Goal: Communication & Community: Ask a question

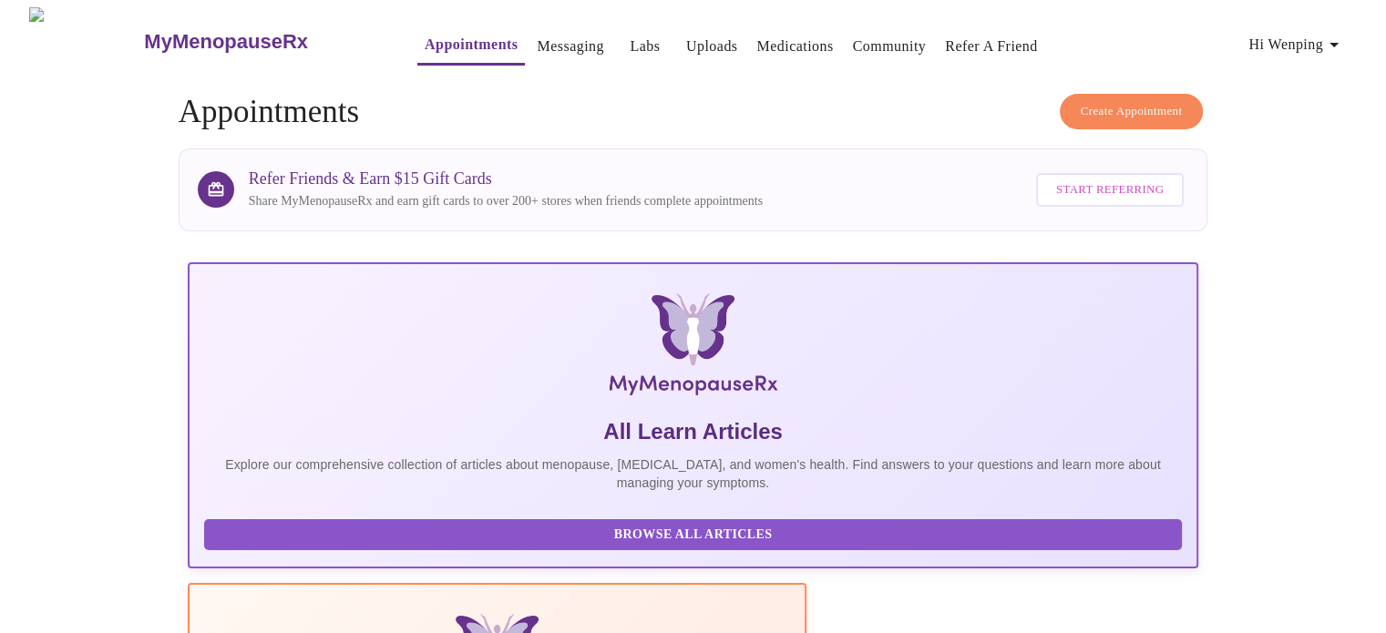
click at [537, 34] on link "Messaging" at bounding box center [570, 47] width 67 height 26
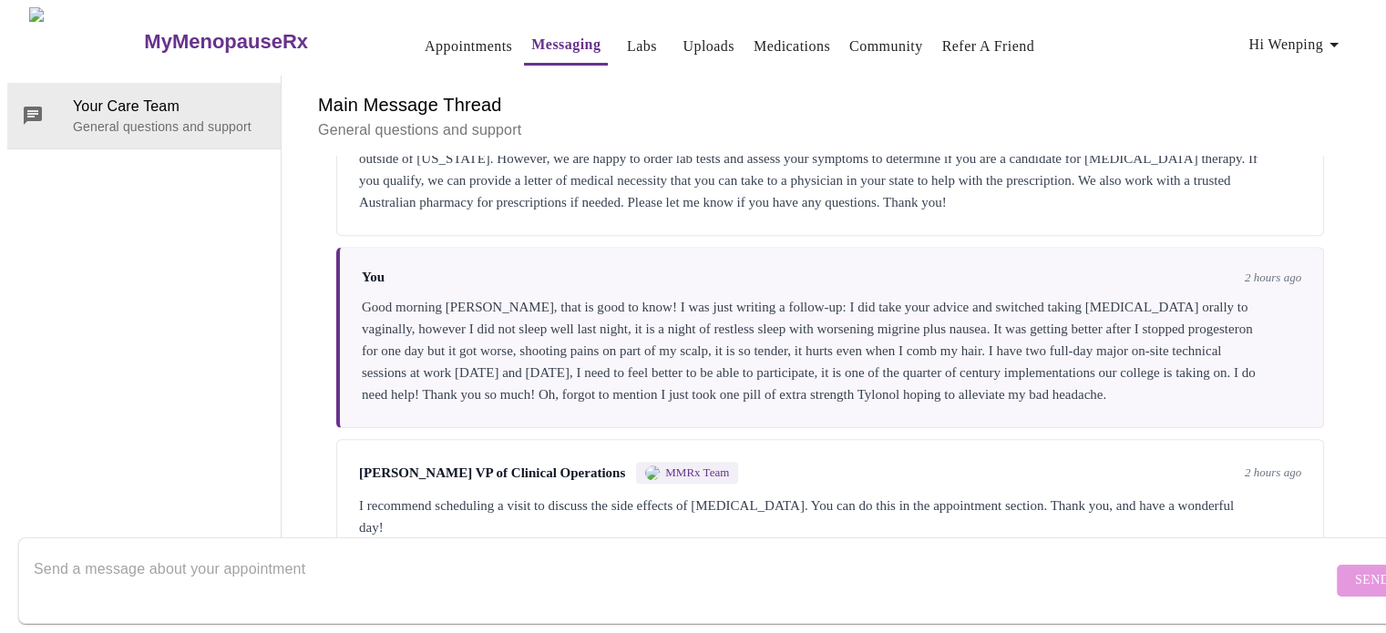
scroll to position [1394, 0]
click at [436, 564] on textarea "Send a message about your appointment" at bounding box center [683, 580] width 1299 height 58
type textarea "G"
type textarea "S"
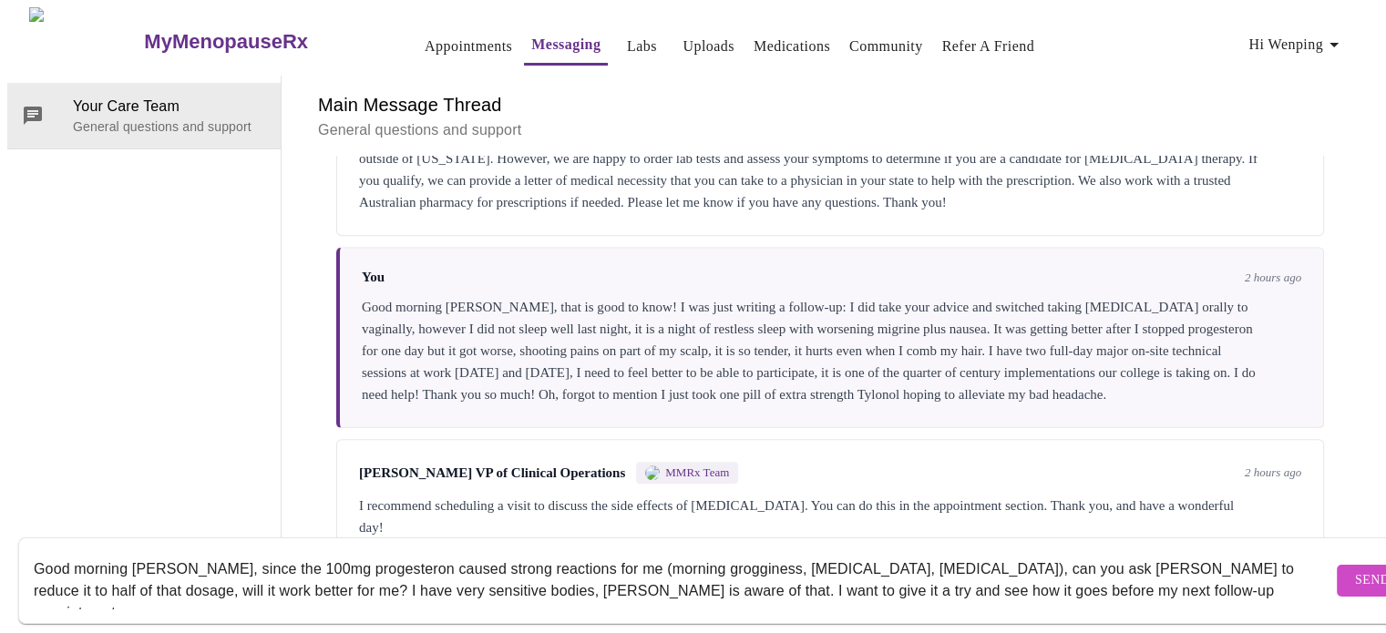
click at [994, 553] on textarea "Good morning [PERSON_NAME], since the 100mg progesteron caused strong reactions…" at bounding box center [683, 580] width 1299 height 58
click at [378, 570] on textarea "Good morning [PERSON_NAME], since the 100mg progesteron caused strong reactions…" at bounding box center [683, 580] width 1299 height 58
click at [1067, 575] on textarea "Good morning [PERSON_NAME], since the 100mg progesteron caused strong reactions…" at bounding box center [683, 580] width 1299 height 58
click at [177, 573] on textarea "Good morning [PERSON_NAME], since the 100mg progesteron caused strong reactions…" at bounding box center [683, 580] width 1299 height 58
drag, startPoint x: 631, startPoint y: 575, endPoint x: 675, endPoint y: 575, distance: 44.7
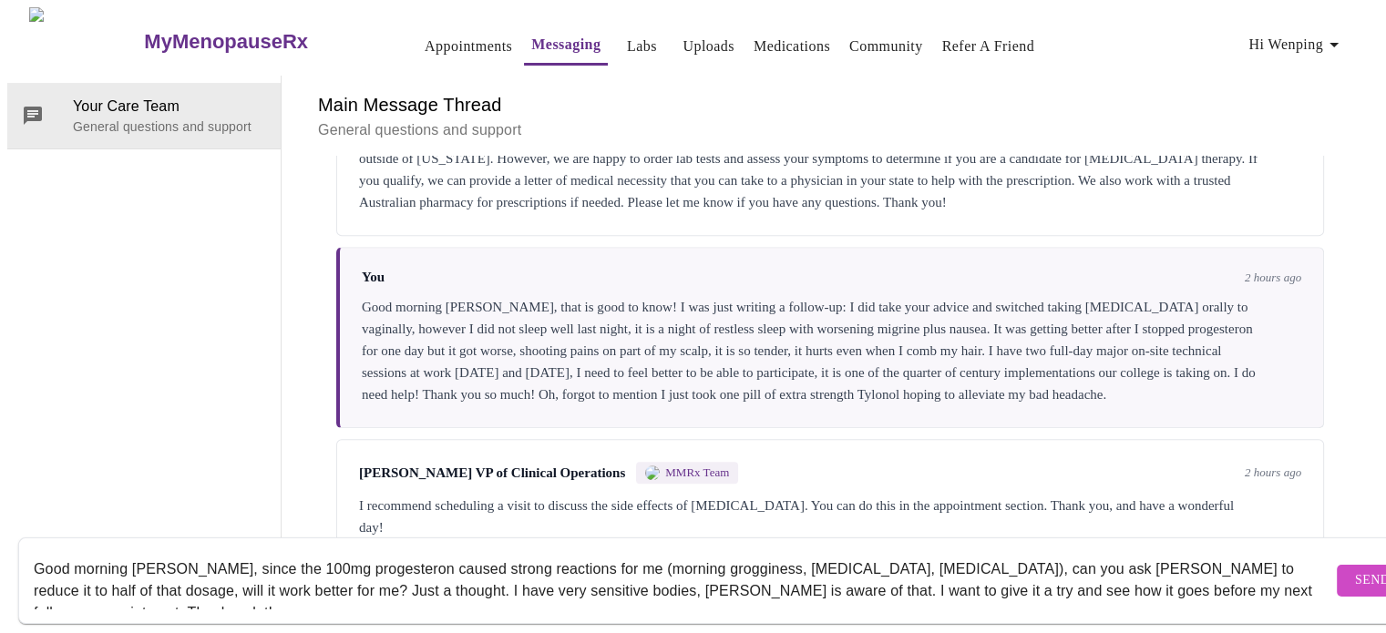
click at [675, 575] on textarea "Good morning [PERSON_NAME], since the 100mg progesteron caused strong reactions…" at bounding box center [683, 580] width 1299 height 58
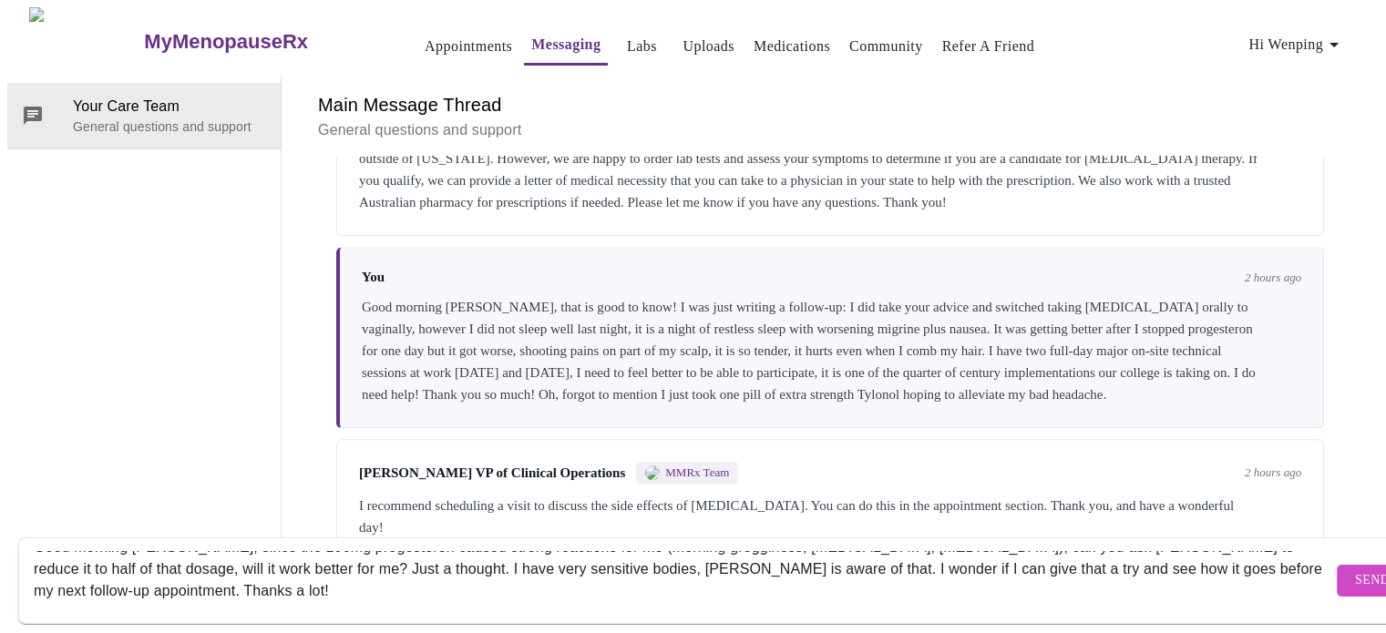
click at [226, 576] on textarea "Good morning [PERSON_NAME], since the 100mg progesteron caused strong reactions…" at bounding box center [683, 580] width 1299 height 58
type textarea "Good morning [PERSON_NAME], since the 100mg progesteron caused strong reactions…"
click at [1355, 570] on span "Send" at bounding box center [1372, 581] width 35 height 23
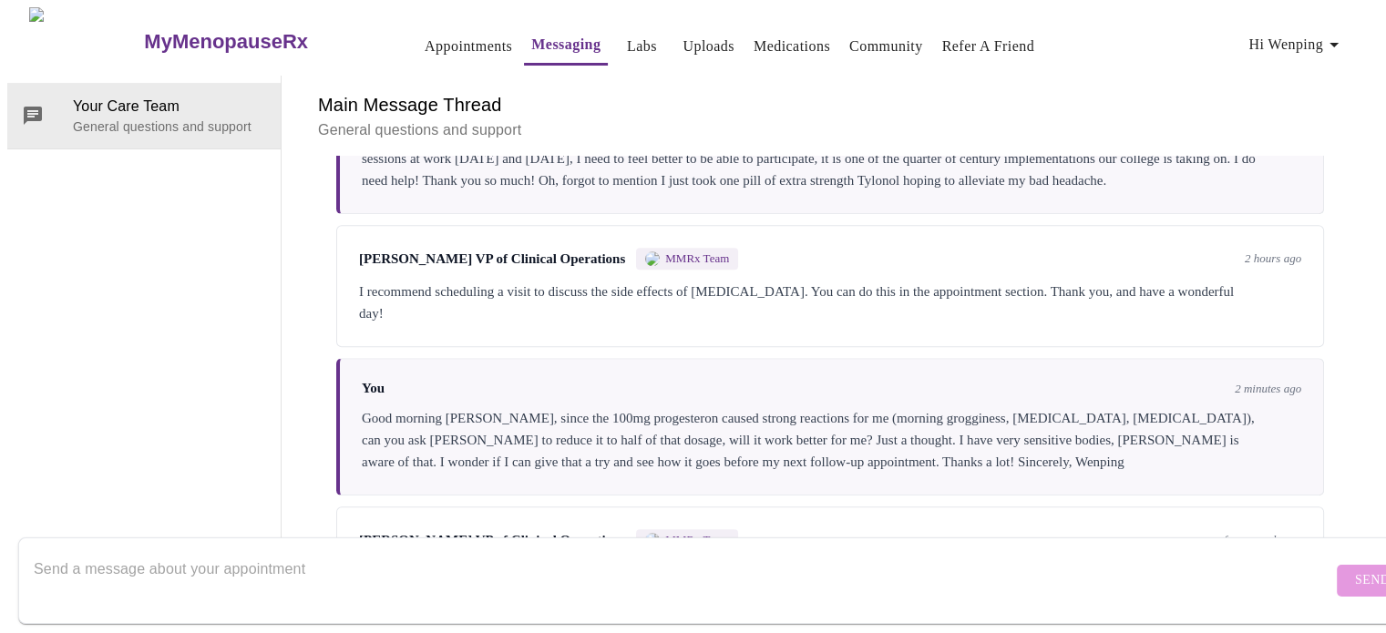
scroll to position [1705, 0]
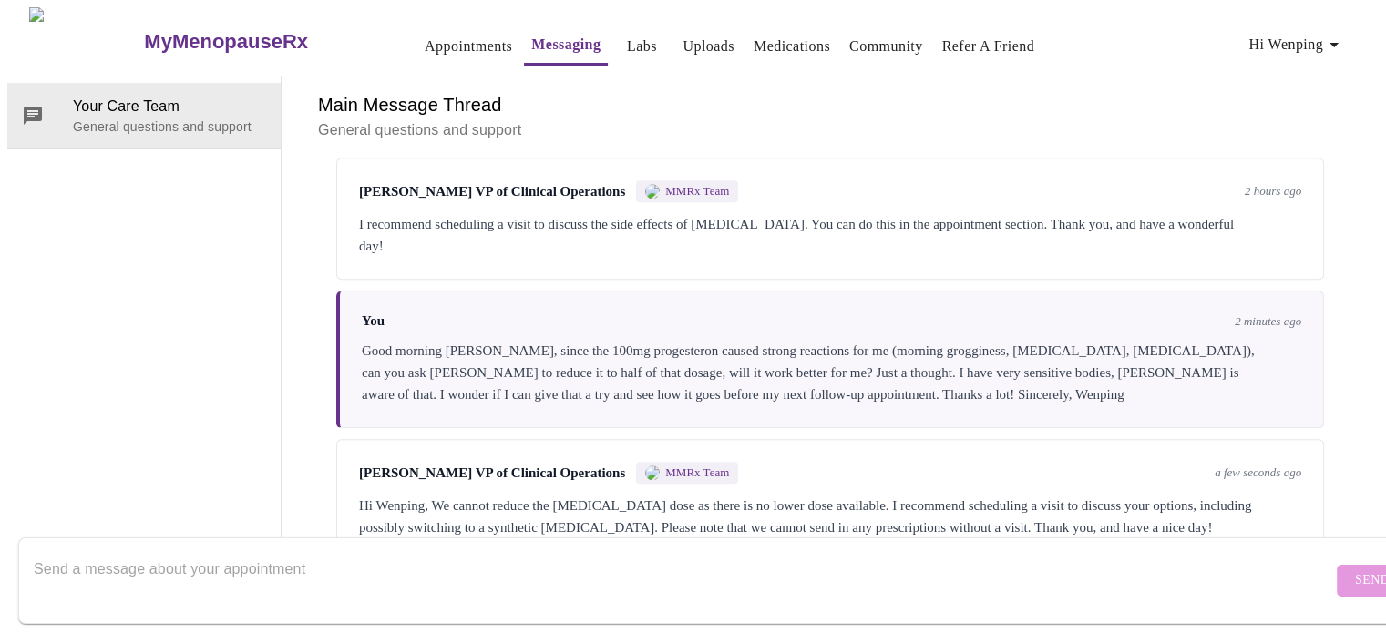
click at [408, 559] on textarea "Send a message about your appointment" at bounding box center [683, 580] width 1299 height 58
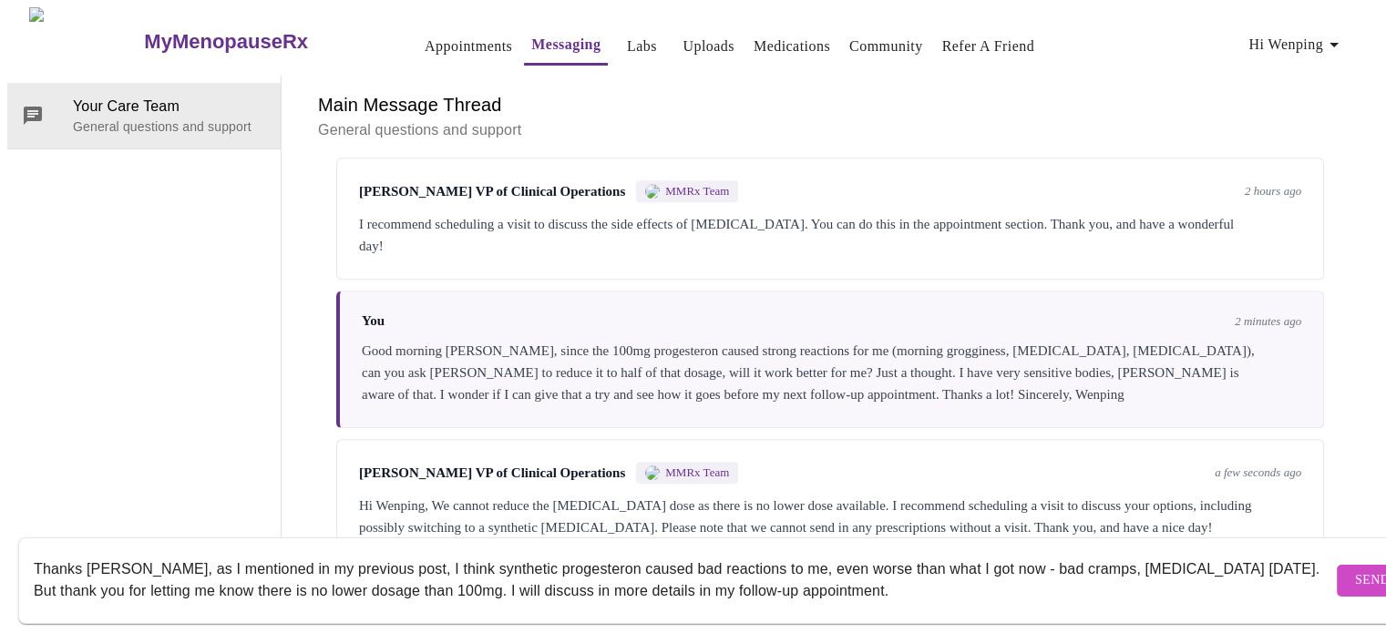
click at [628, 551] on textarea "Thanks [PERSON_NAME], as I mentioned in my previous post, I think synthetic pro…" at bounding box center [683, 580] width 1299 height 58
click at [1215, 553] on textarea "Thanks [PERSON_NAME], as I mentioned in my previous post, I think synthetic pro…" at bounding box center [683, 580] width 1299 height 58
click at [187, 575] on textarea "Thanks [PERSON_NAME], as I mentioned in my previous post, I think synthetic pro…" at bounding box center [683, 580] width 1299 height 58
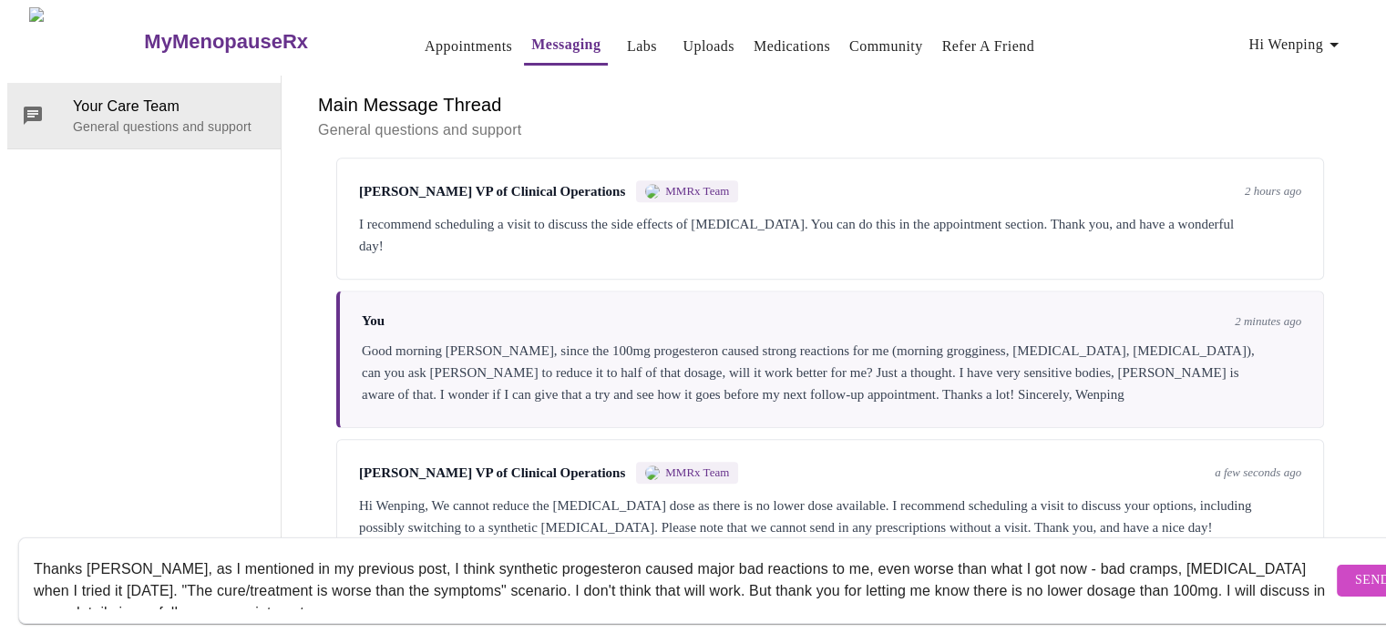
scroll to position [22, 0]
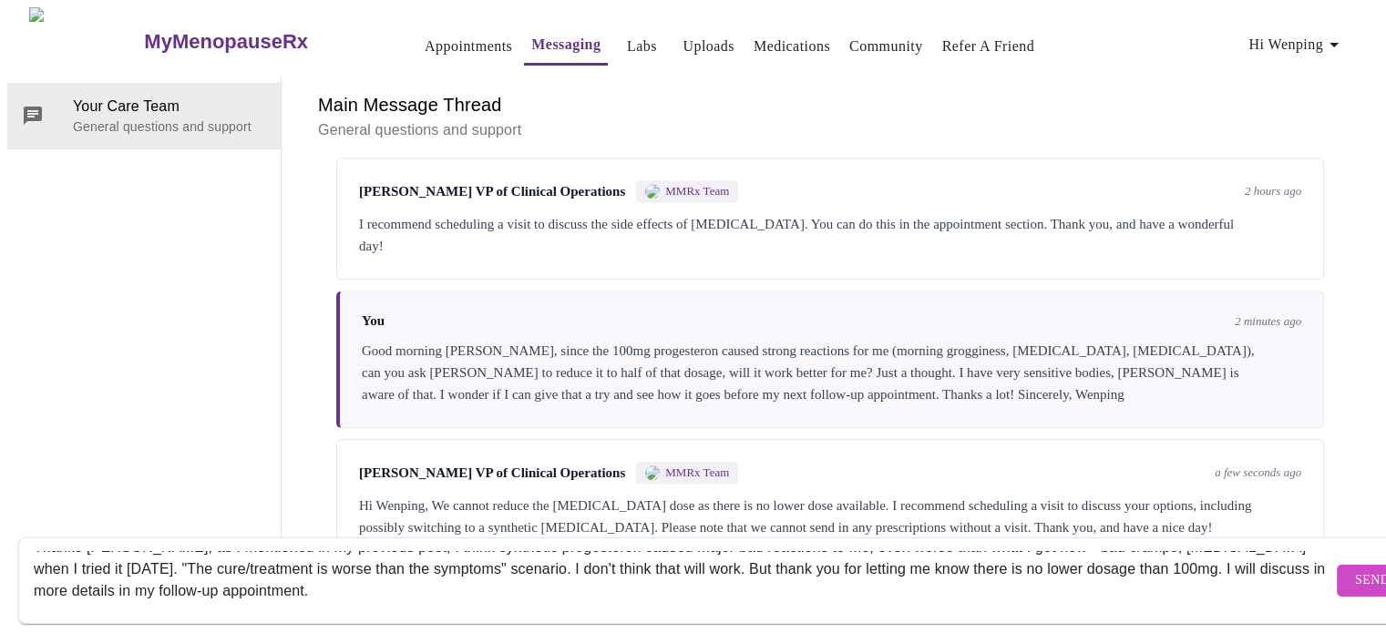
click at [853, 551] on textarea "Thanks [PERSON_NAME], as I mentioned in my previous post, I think synthetic pro…" at bounding box center [683, 580] width 1299 height 58
click at [1228, 553] on textarea "Thanks [PERSON_NAME], as I mentioned in my previous post, I think synthetic pro…" at bounding box center [683, 580] width 1299 height 58
click at [159, 579] on textarea "Thanks [PERSON_NAME], as I mentioned in my previous post, I think synthetic pro…" at bounding box center [683, 580] width 1299 height 58
click at [306, 575] on textarea "Thanks [PERSON_NAME], as I mentioned in my previous post, I think synthetic pro…" at bounding box center [683, 580] width 1299 height 58
click at [627, 574] on textarea "Thanks [PERSON_NAME], as I mentioned in my previous post, I think synthetic pro…" at bounding box center [683, 580] width 1299 height 58
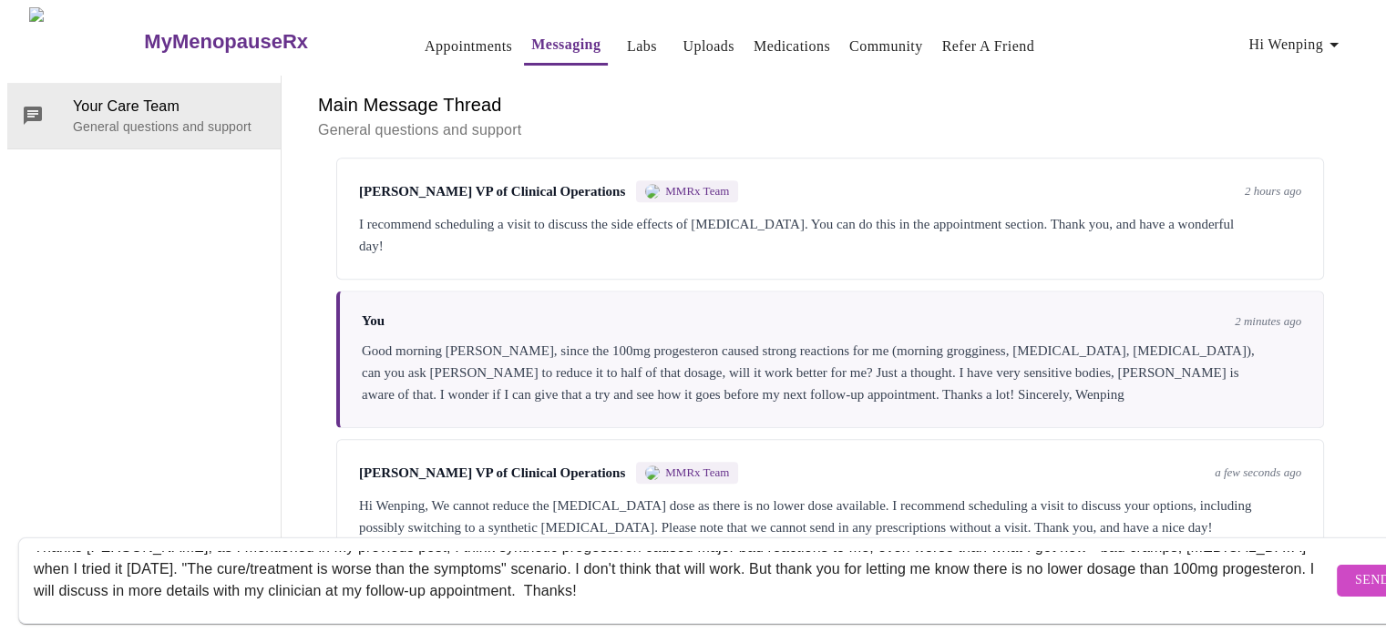
type textarea "Thanks [PERSON_NAME], as I mentioned in my previous post, I think synthetic pro…"
click at [1355, 570] on span "Send" at bounding box center [1372, 581] width 35 height 23
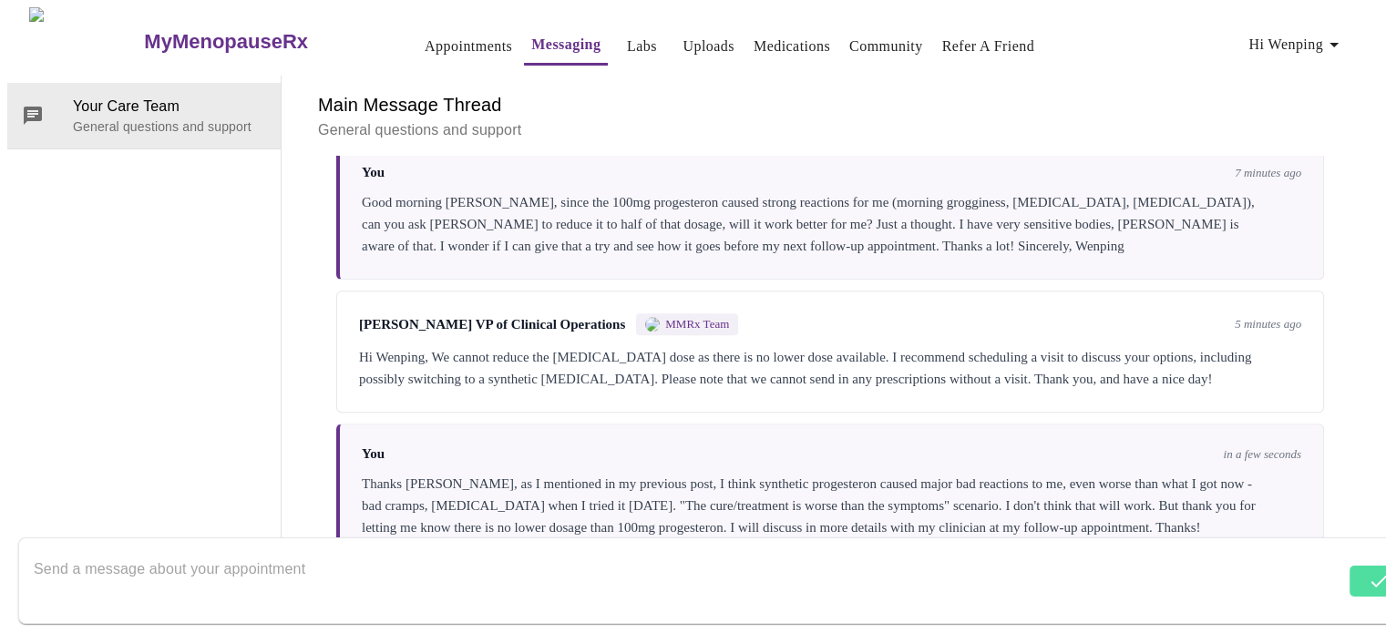
scroll to position [1880, 0]
